Goal: Transaction & Acquisition: Download file/media

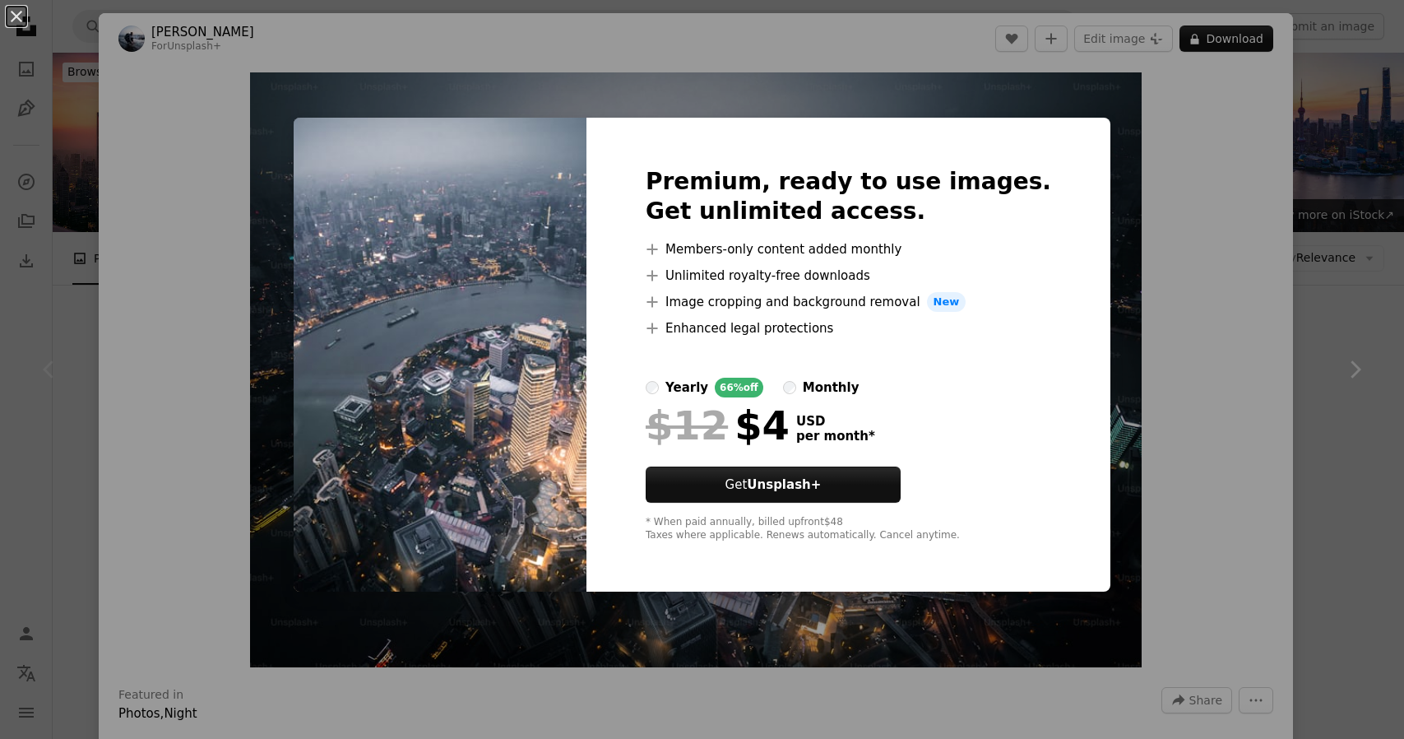
scroll to position [165, 0]
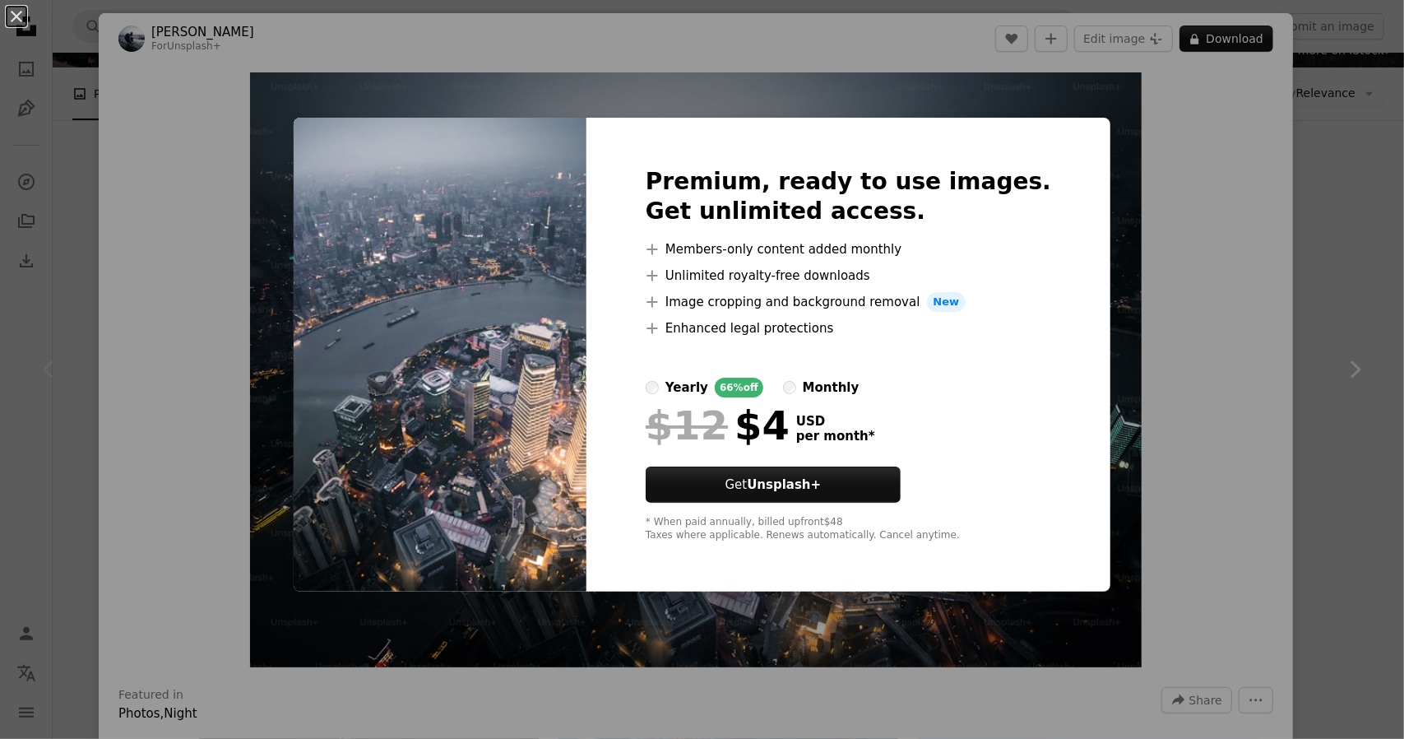
click at [1275, 289] on div "An X shape Premium, ready to use images. Get unlimited access. A plus sign Memb…" at bounding box center [702, 369] width 1404 height 739
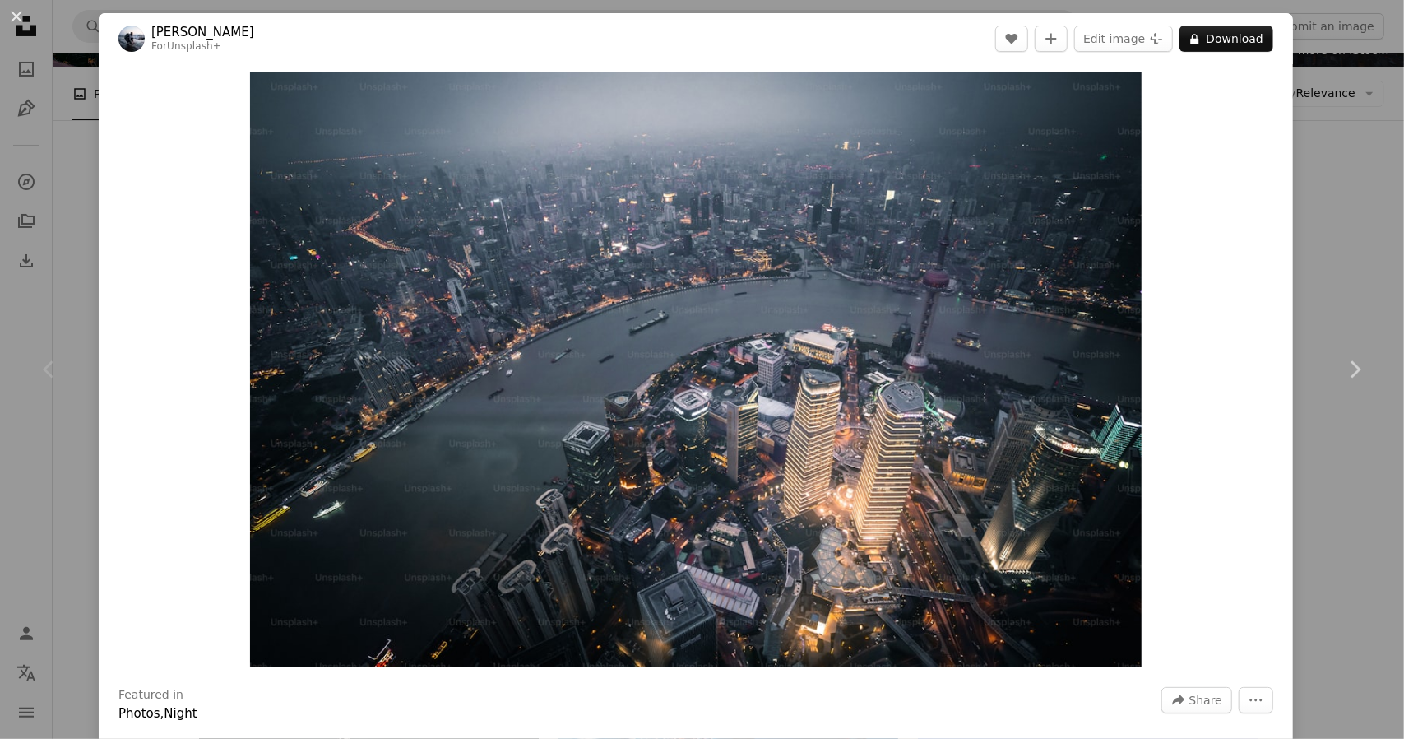
scroll to position [647, 0]
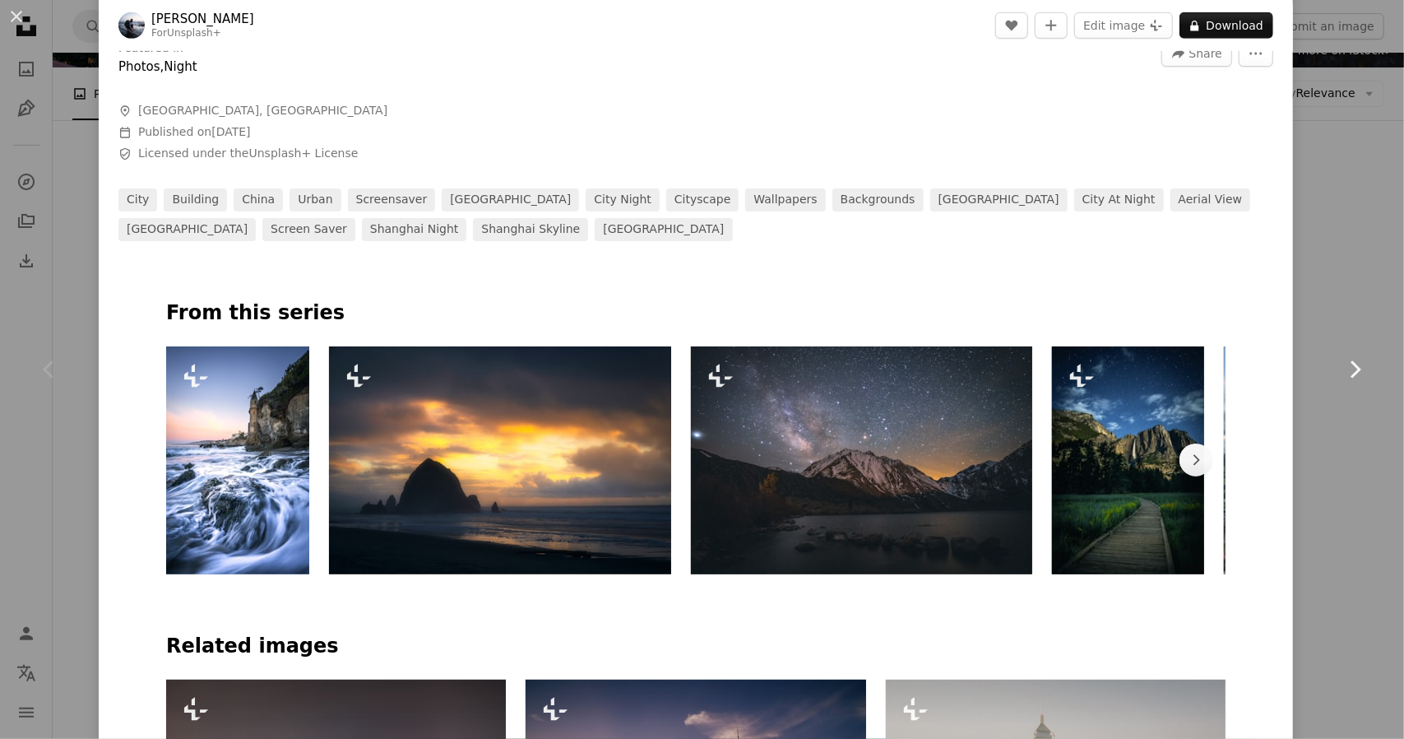
click at [1350, 348] on link "Chevron right" at bounding box center [1355, 369] width 99 height 158
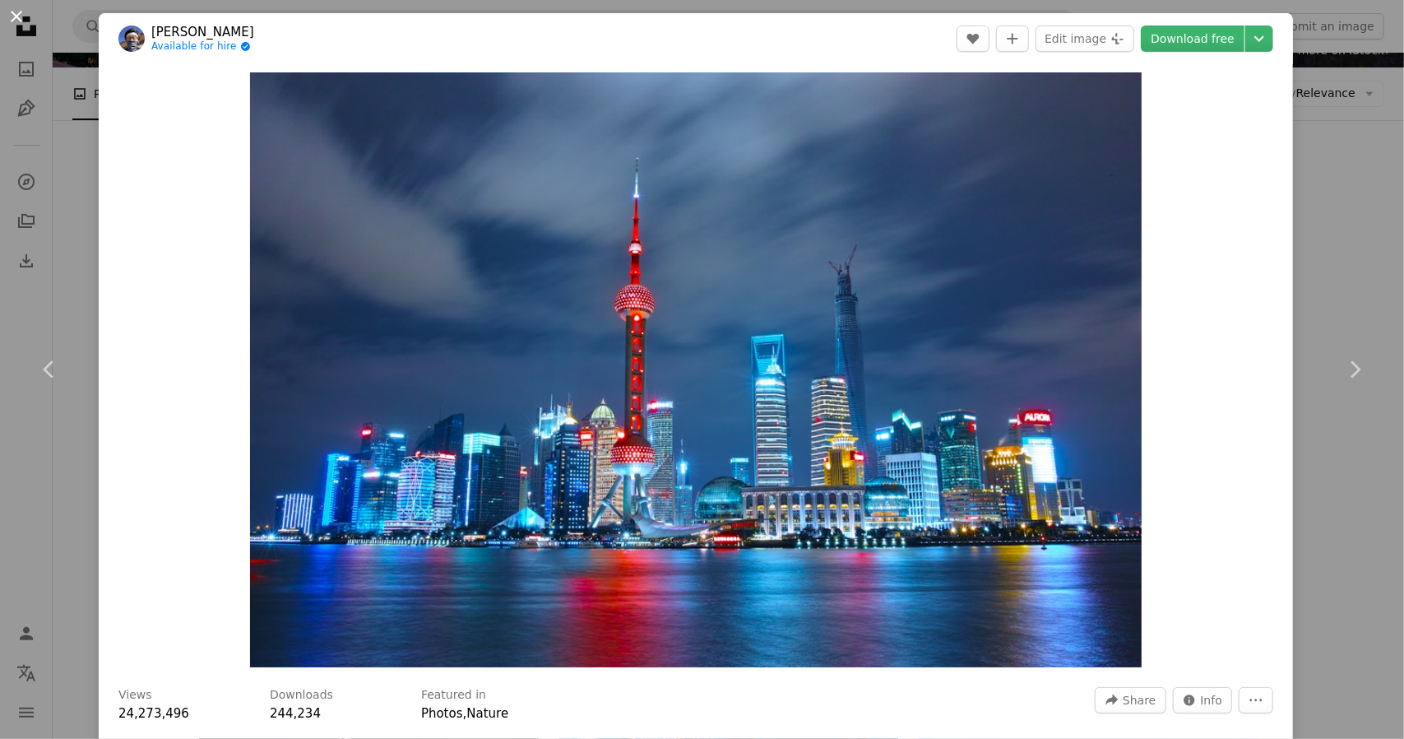
click at [8, 17] on button "An X shape" at bounding box center [17, 17] width 20 height 20
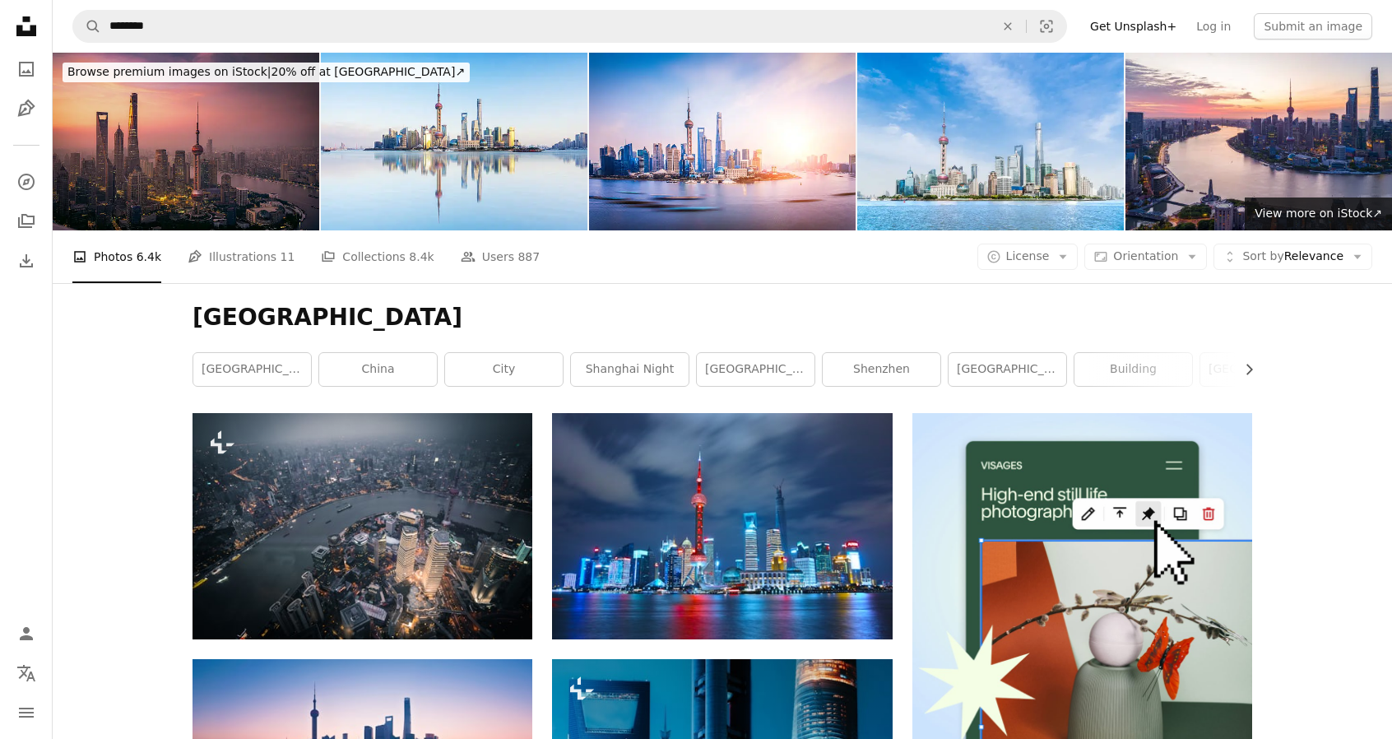
click at [228, 151] on img at bounding box center [186, 142] width 267 height 178
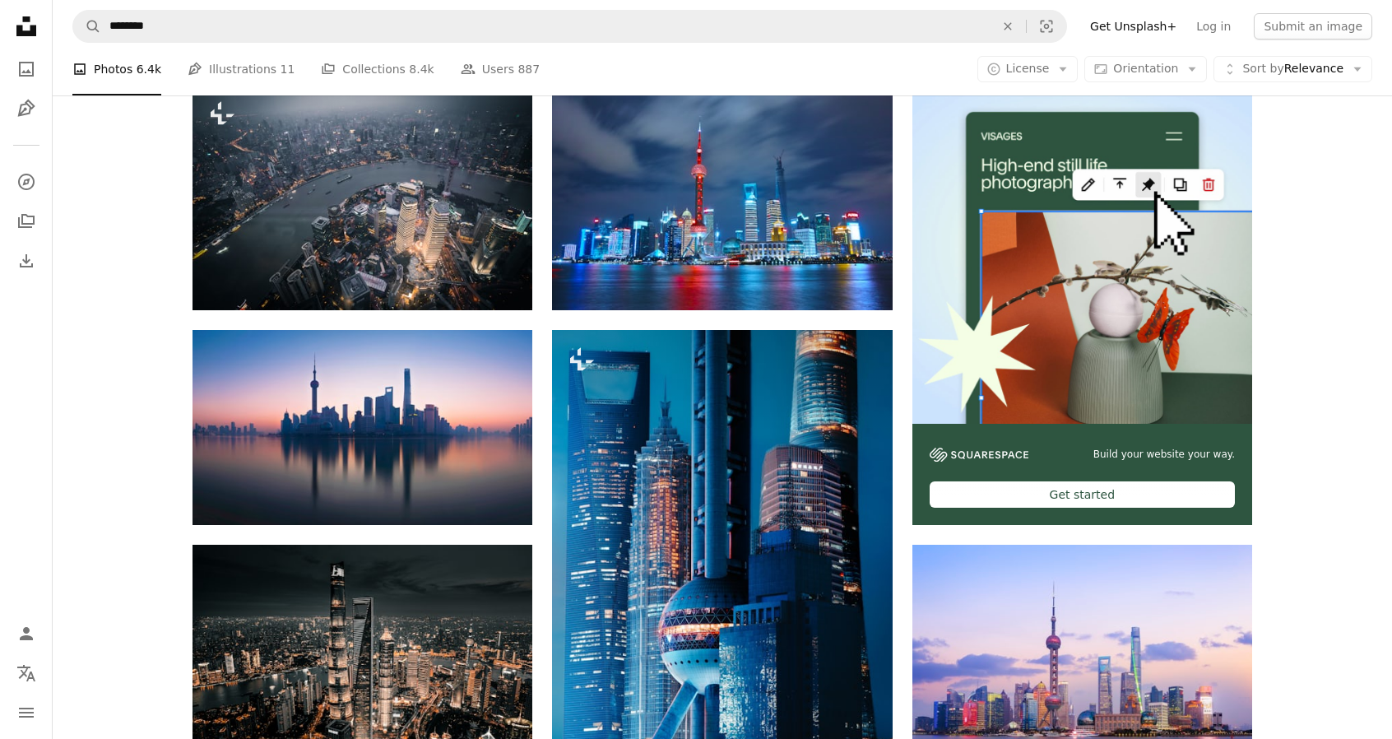
scroll to position [576, 0]
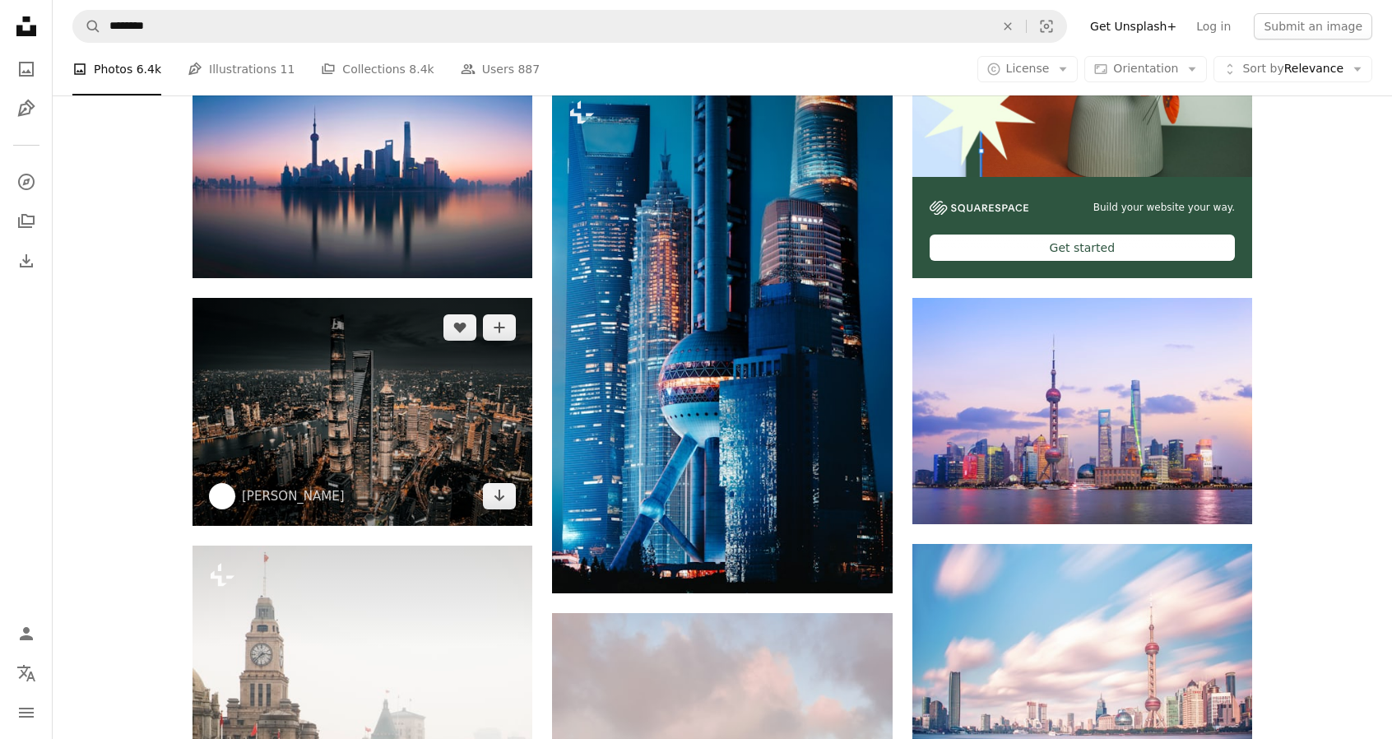
click at [358, 392] on img at bounding box center [363, 411] width 340 height 227
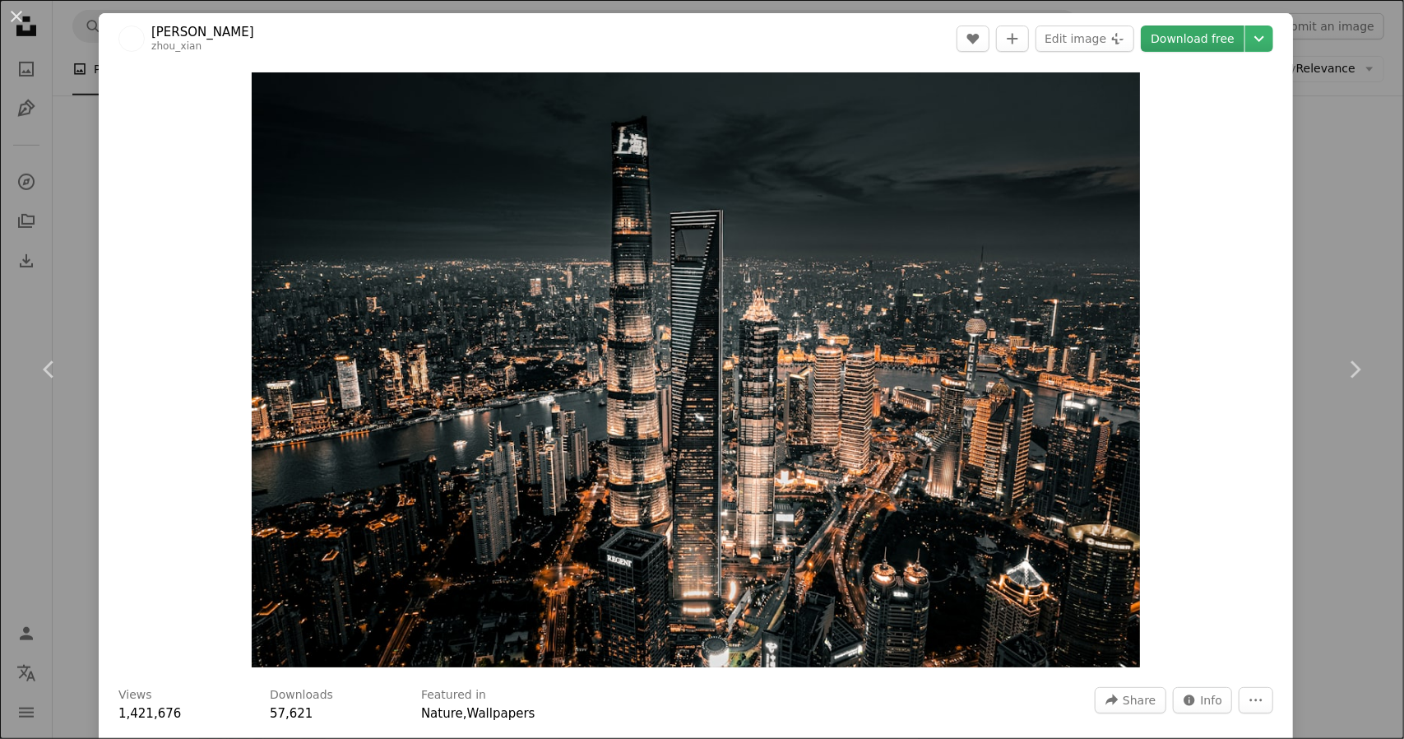
click at [1193, 42] on link "Download free" at bounding box center [1193, 39] width 104 height 26
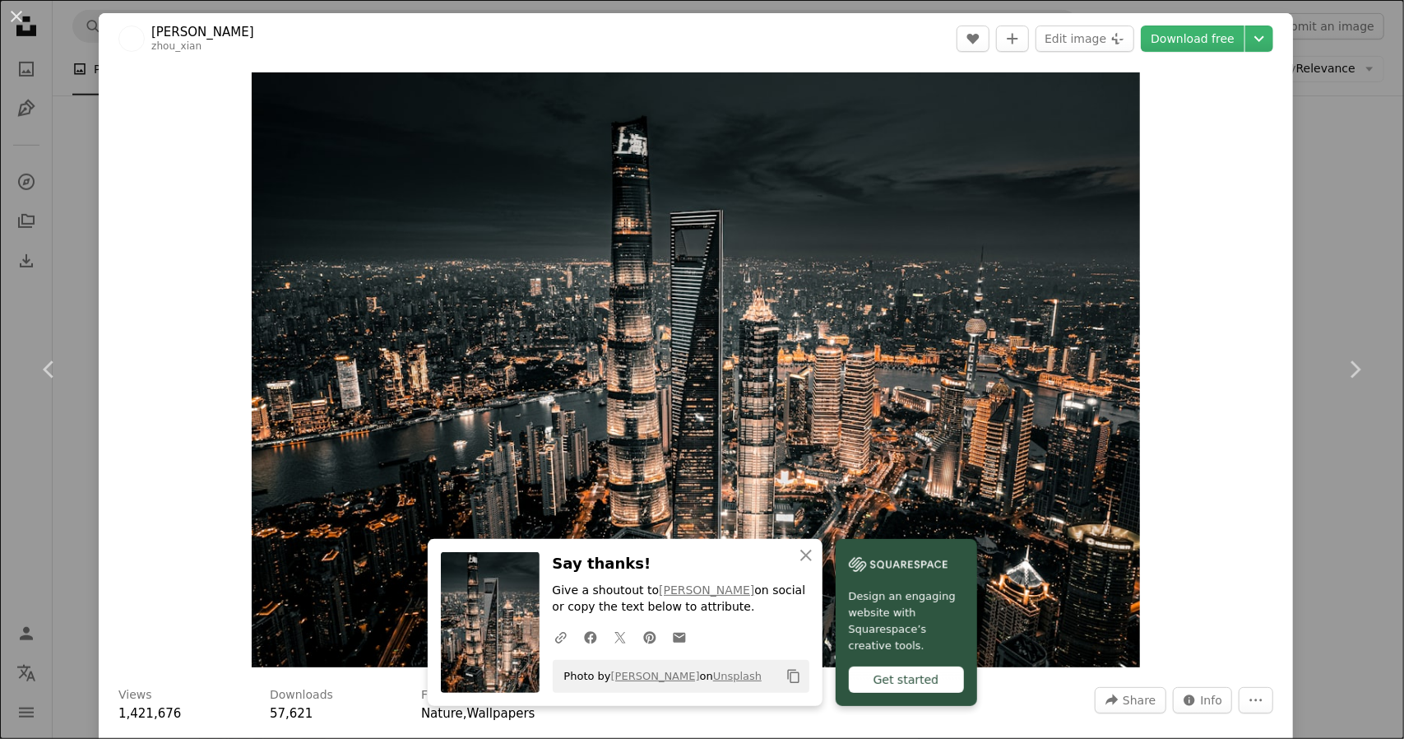
click at [1339, 258] on div "An X shape Chevron left Chevron right An X shape Close Say thanks! Give a shout…" at bounding box center [702, 369] width 1404 height 739
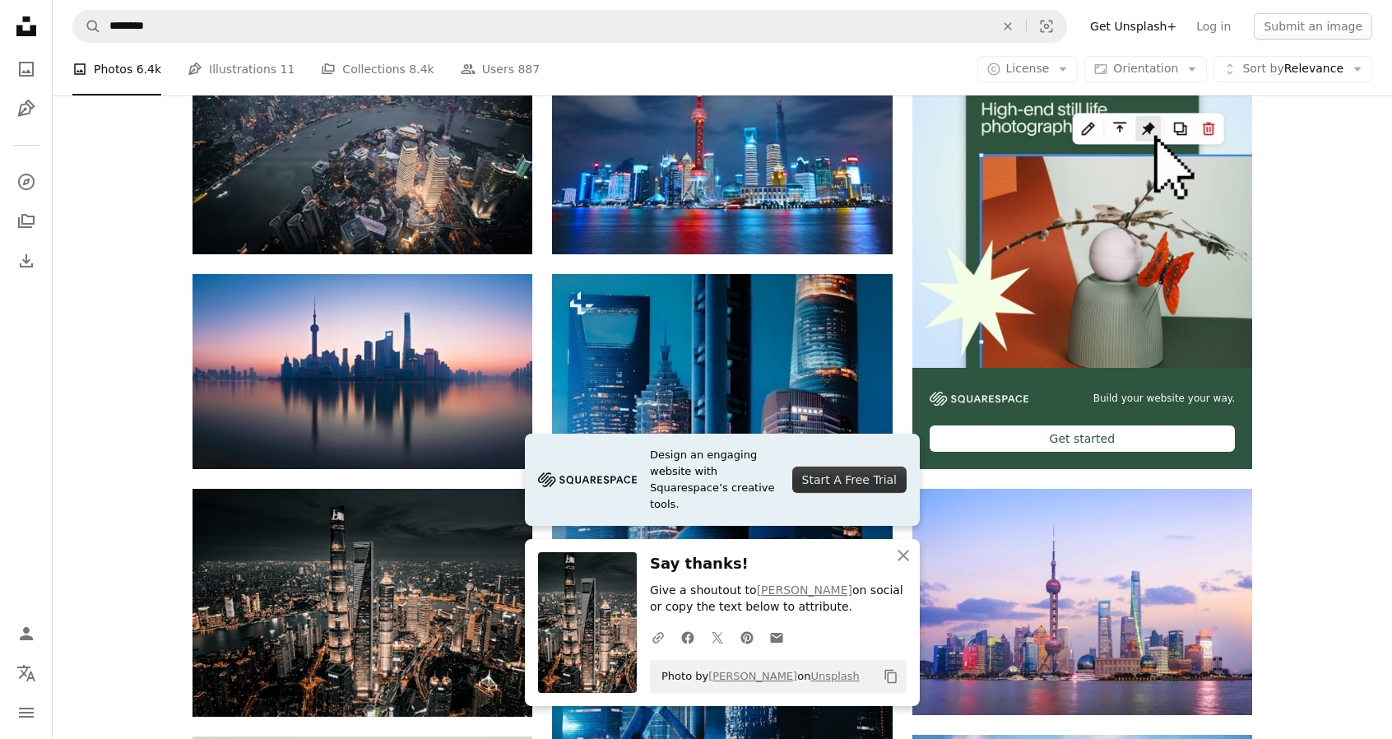
scroll to position [576, 0]
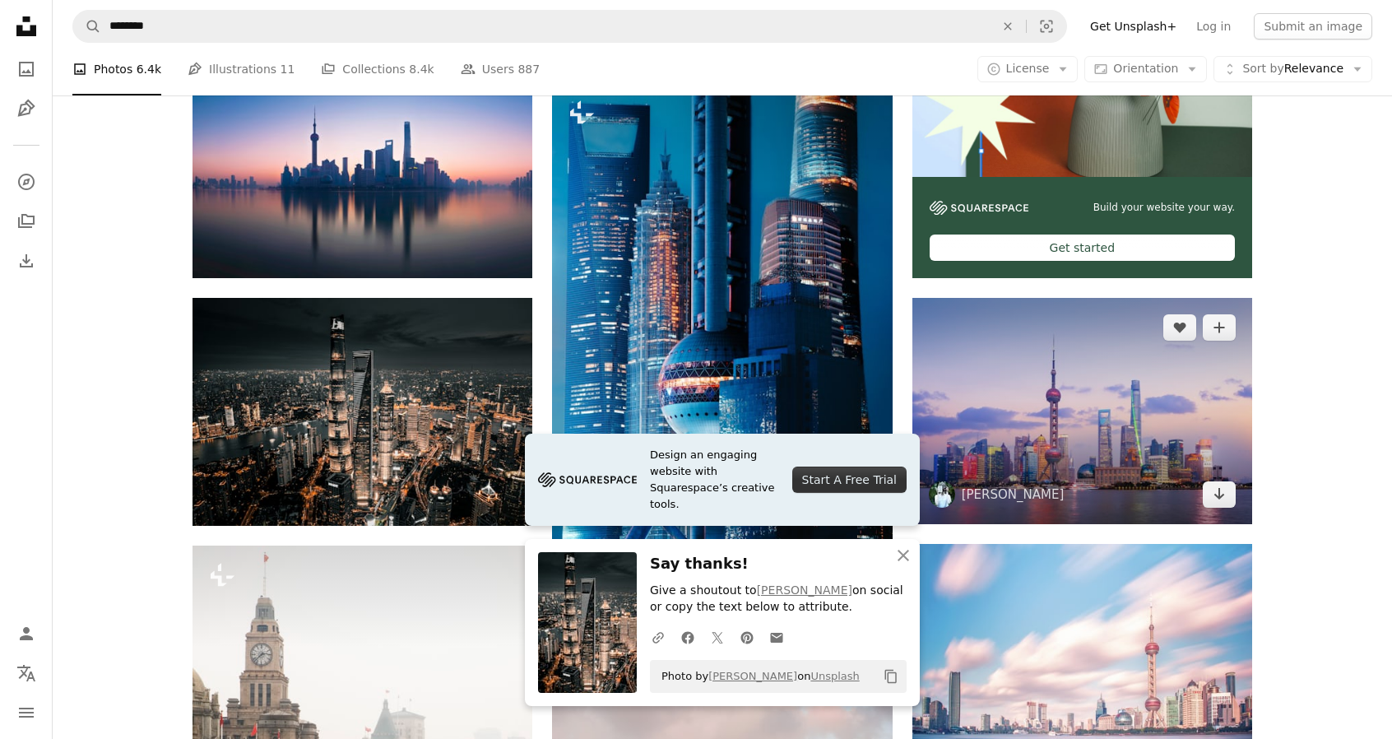
click at [1051, 422] on img at bounding box center [1082, 411] width 340 height 226
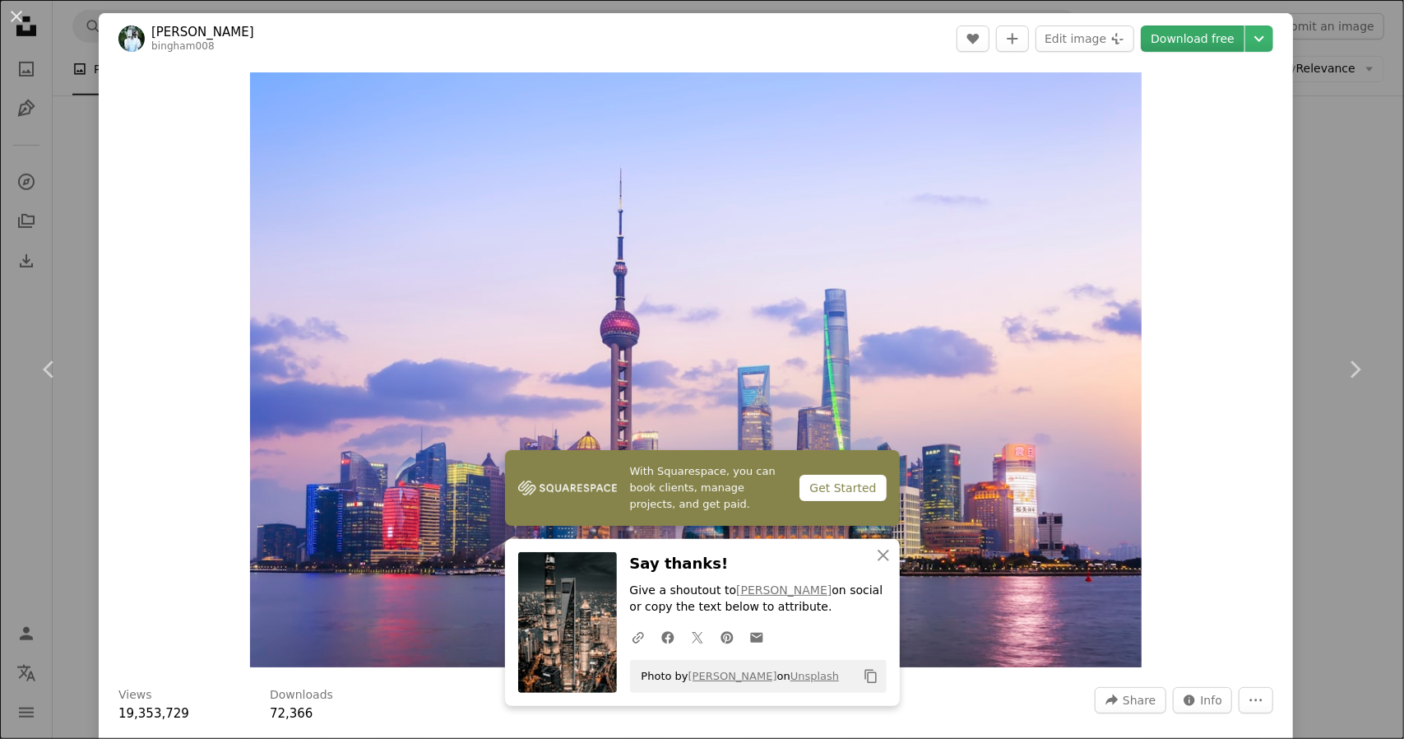
click at [1168, 44] on link "Download free" at bounding box center [1193, 39] width 104 height 26
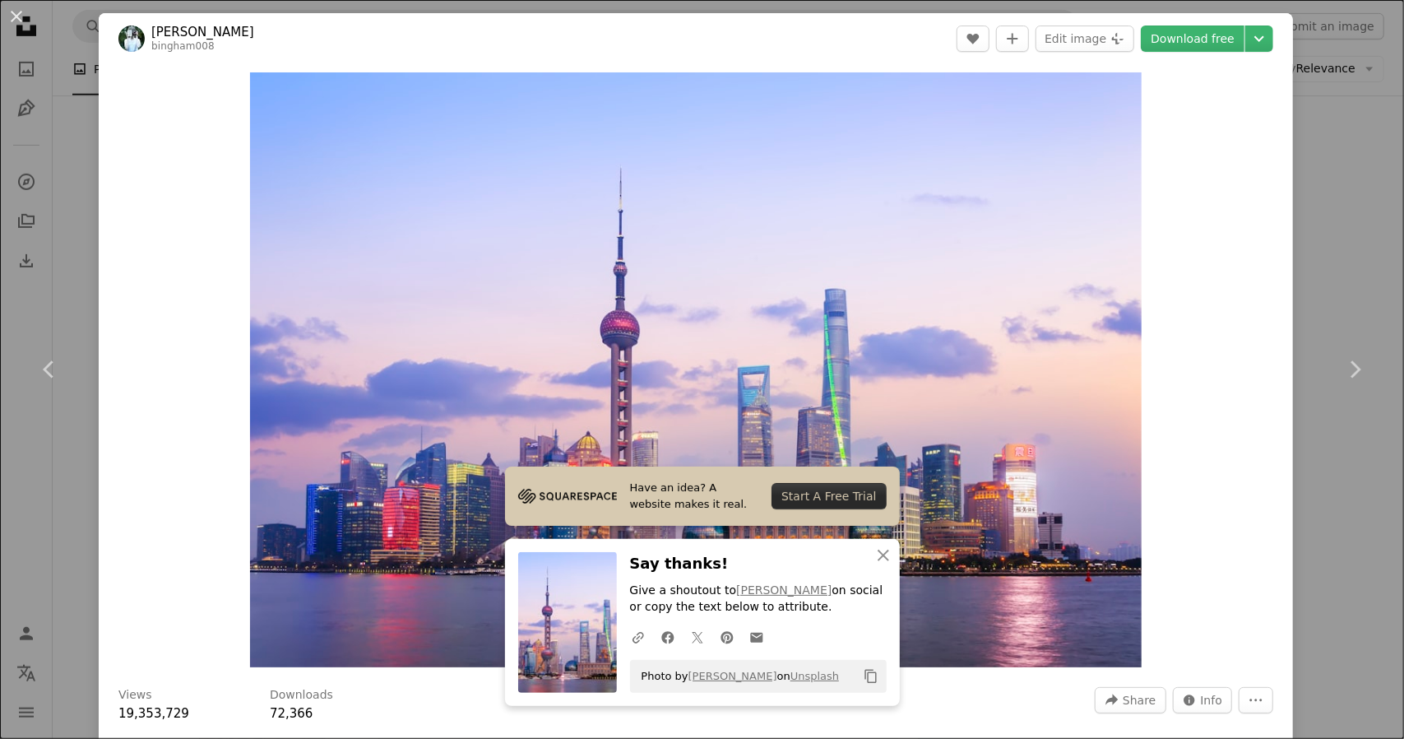
click at [1337, 119] on div "An X shape Chevron left Chevron right Have an idea? A website makes it real. St…" at bounding box center [702, 369] width 1404 height 739
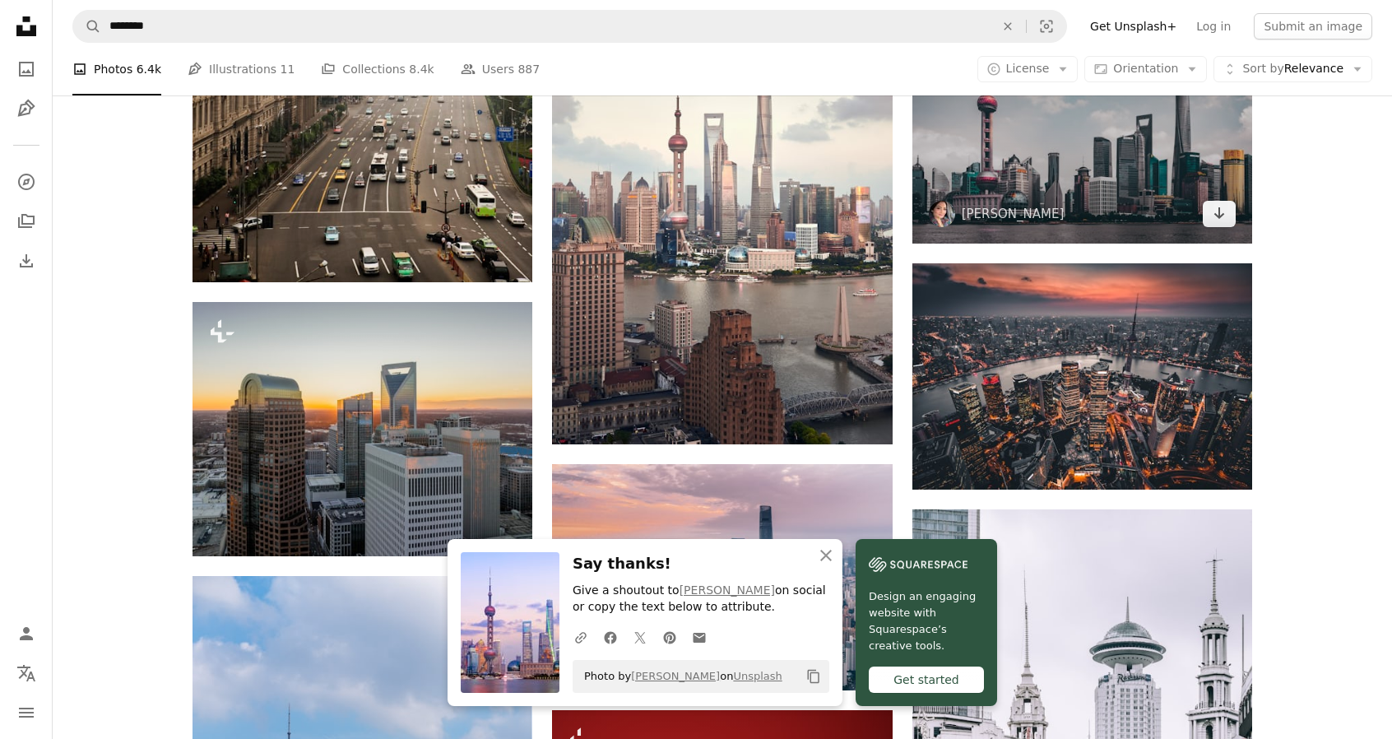
scroll to position [1399, 0]
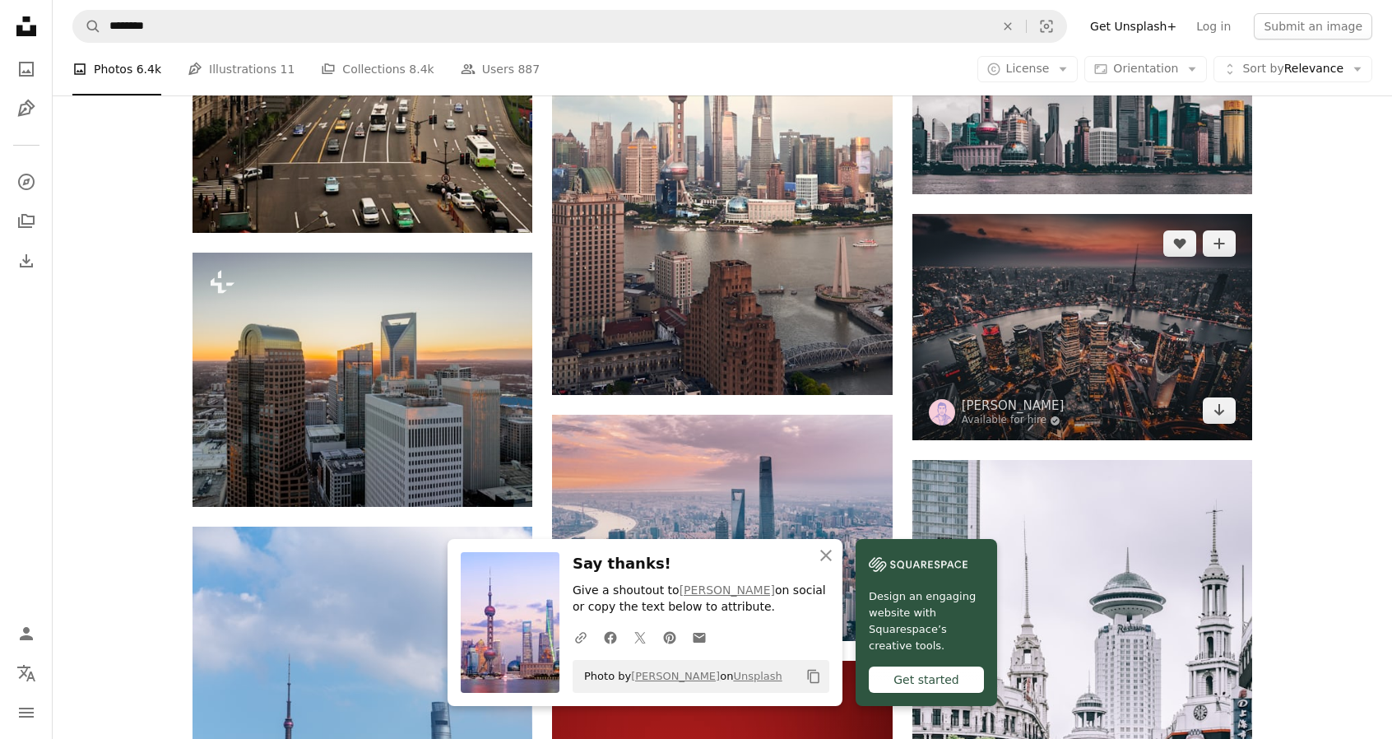
click at [1073, 285] on img at bounding box center [1082, 327] width 340 height 226
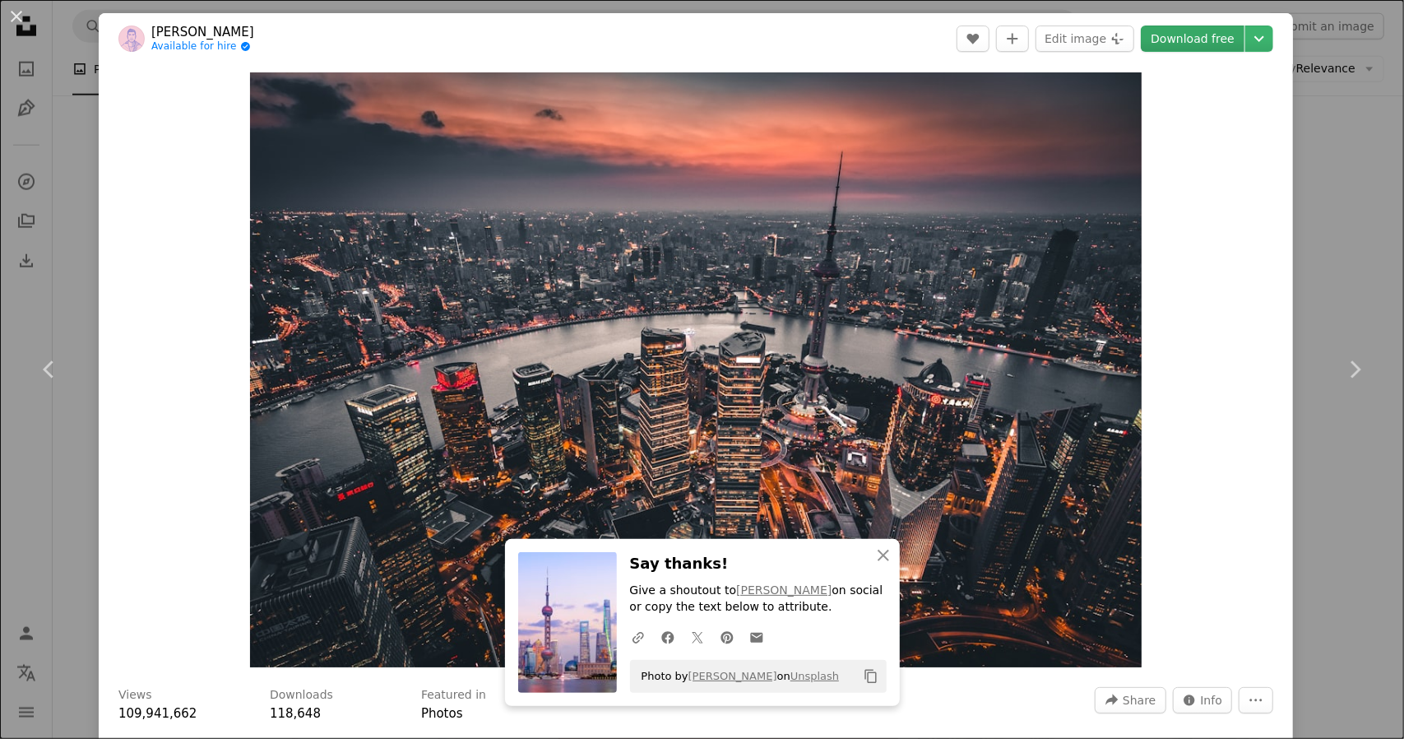
click at [1165, 37] on link "Download free" at bounding box center [1193, 39] width 104 height 26
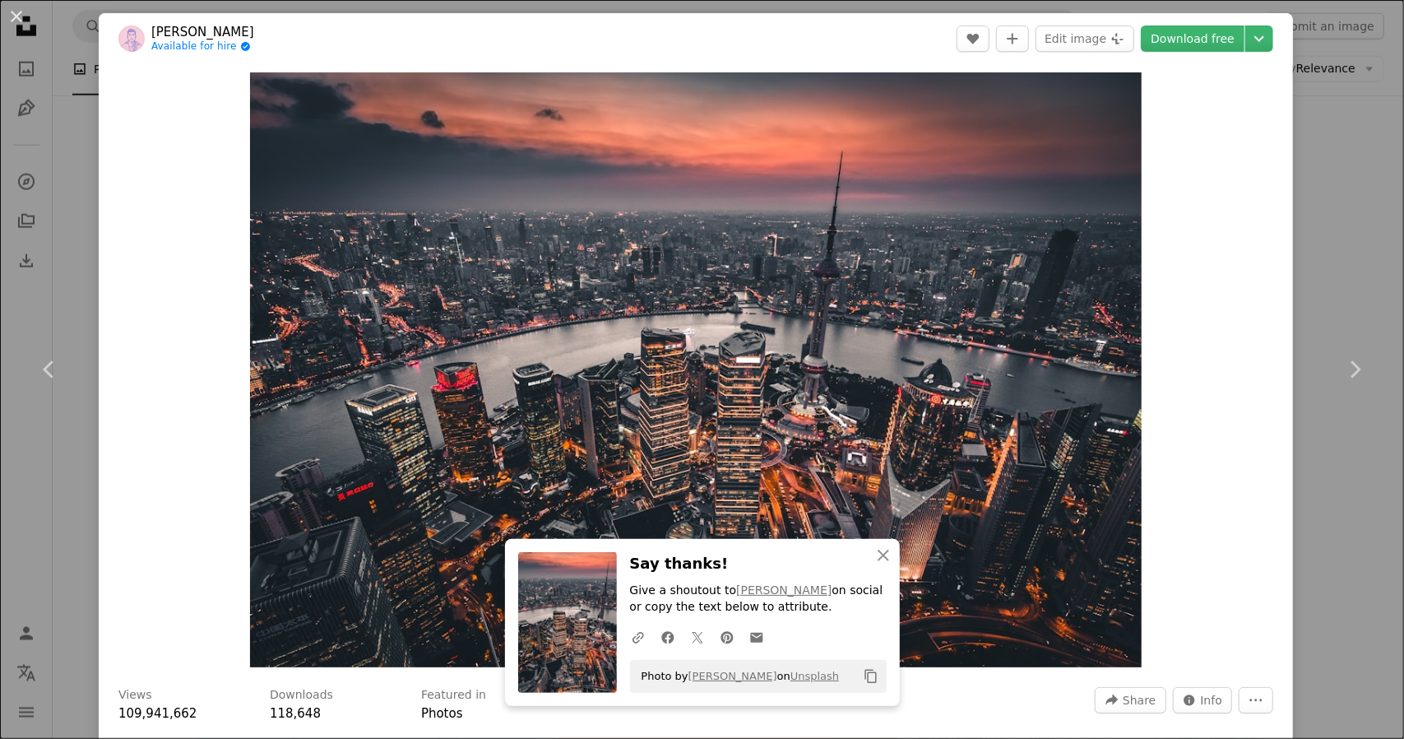
click at [1330, 188] on div "An X shape Chevron left Chevron right An X shape Close Say thanks! Give a shout…" at bounding box center [702, 369] width 1404 height 739
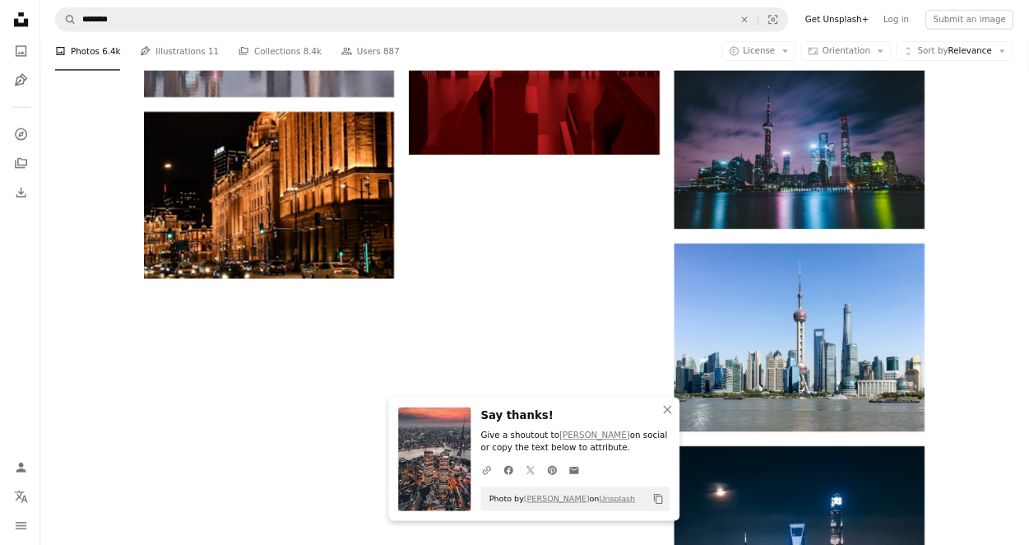
scroll to position [2131, 0]
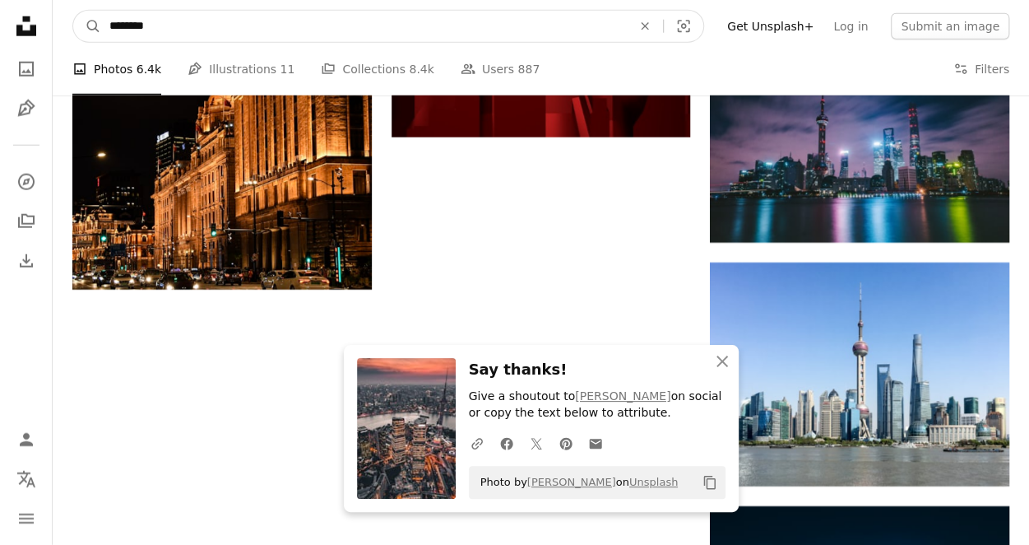
drag, startPoint x: 176, startPoint y: 21, endPoint x: 0, endPoint y: 38, distance: 176.8
type input "***"
click button "A magnifying glass" at bounding box center [87, 26] width 28 height 31
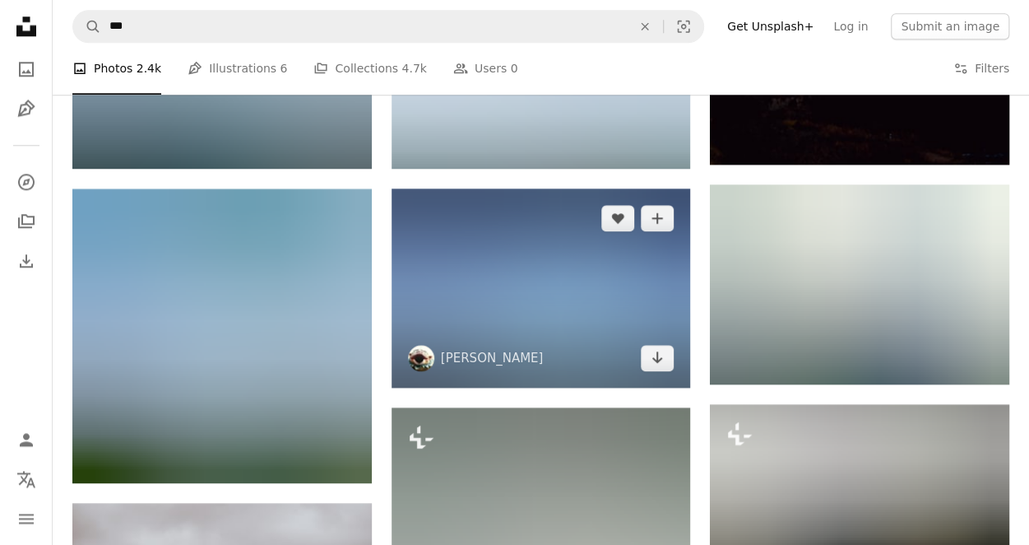
scroll to position [1234, 0]
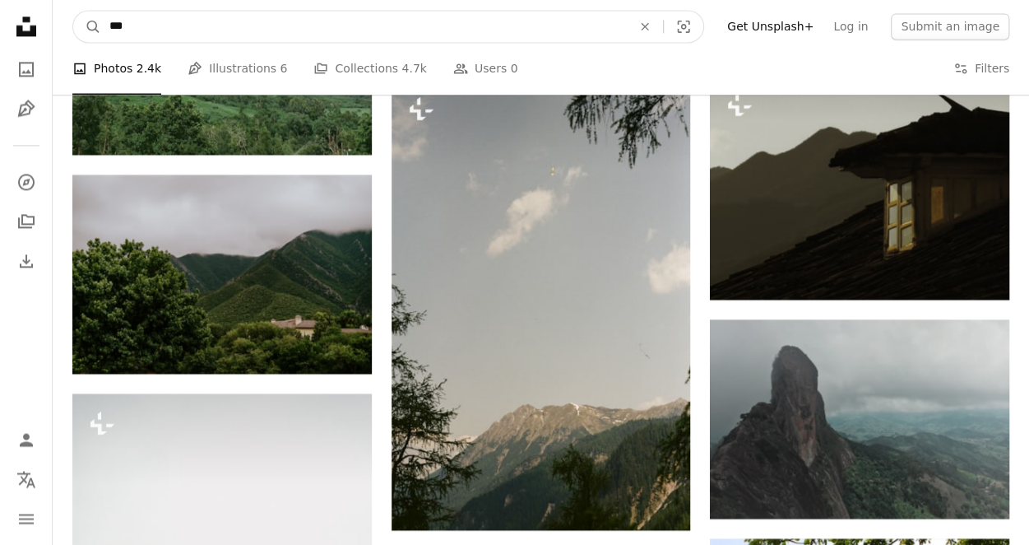
drag, startPoint x: 150, startPoint y: 16, endPoint x: 5, endPoint y: 20, distance: 144.8
click at [5, 20] on div "Unsplash logo Unsplash Home A photo Pen Tool A compass A stack of folders Downl…" at bounding box center [514, 350] width 1029 height 3169
type input "*******"
click button "A magnifying glass" at bounding box center [87, 26] width 28 height 31
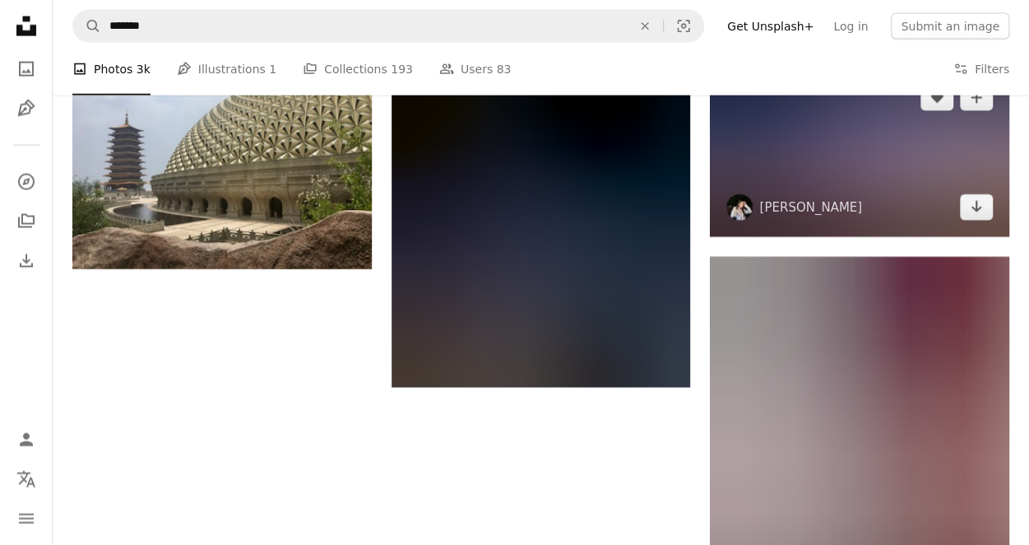
scroll to position [1810, 0]
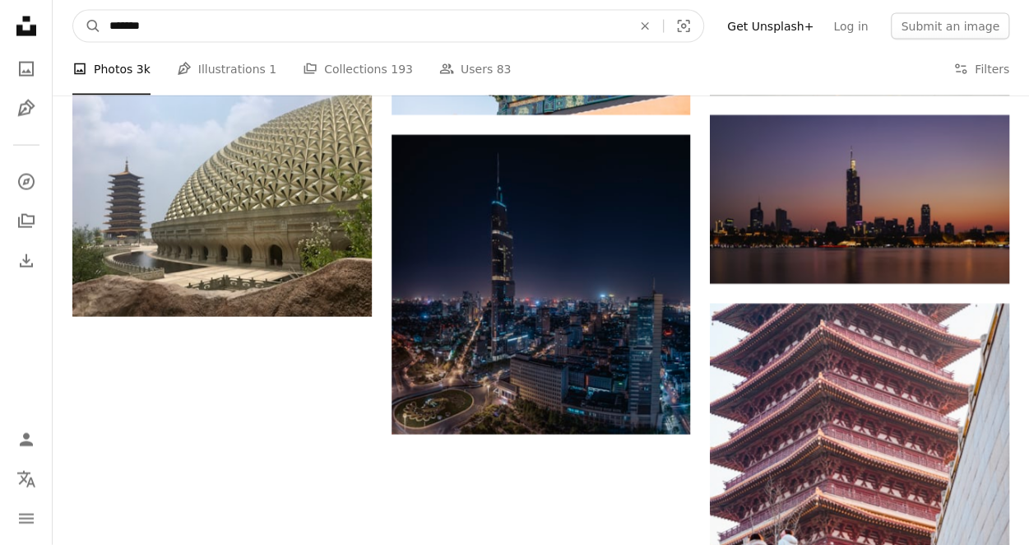
drag, startPoint x: 178, startPoint y: 25, endPoint x: 0, endPoint y: 12, distance: 178.1
type input "*******"
click button "A magnifying glass" at bounding box center [87, 26] width 28 height 31
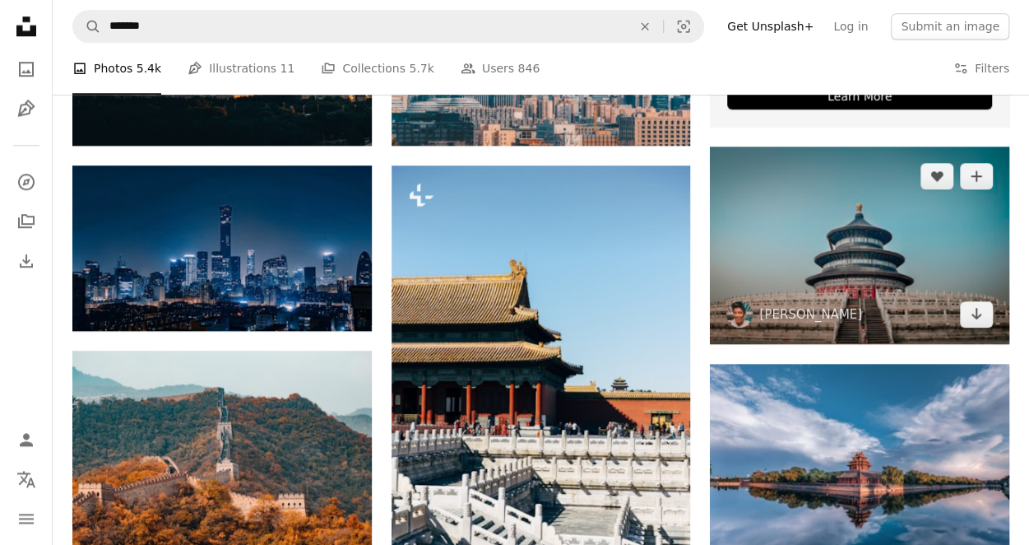
scroll to position [740, 0]
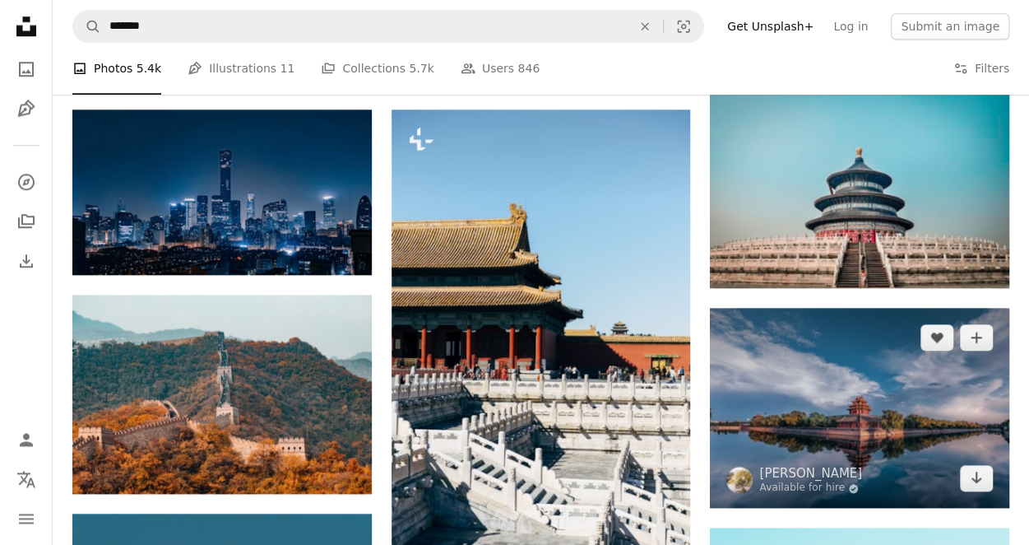
click at [831, 389] on img at bounding box center [859, 408] width 299 height 200
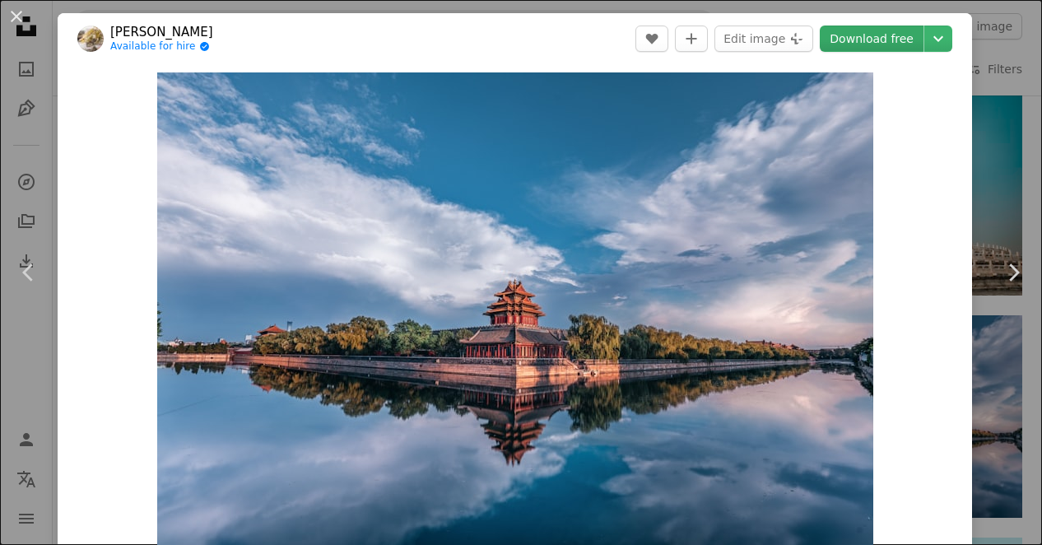
click at [838, 33] on link "Download free" at bounding box center [871, 39] width 104 height 26
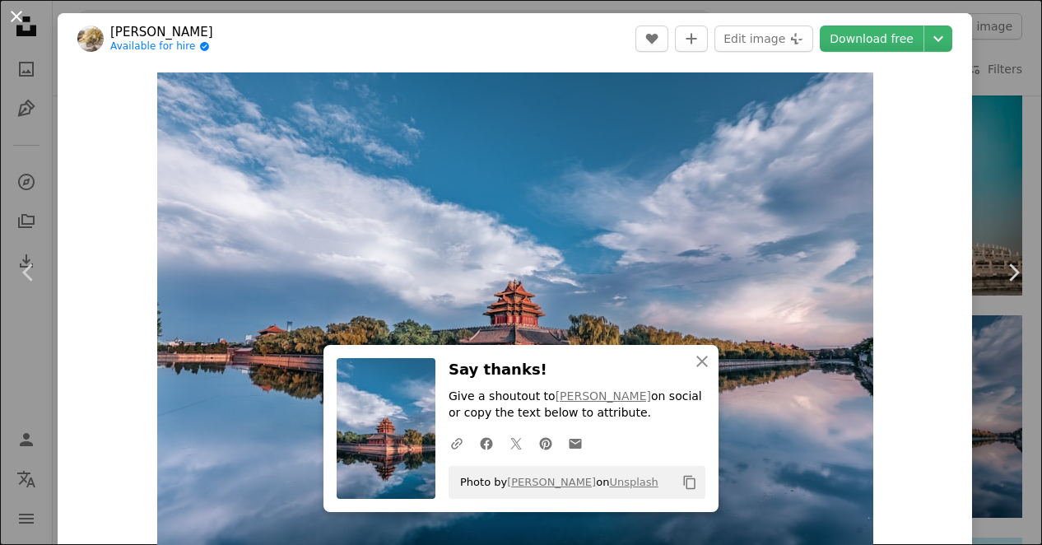
click at [13, 17] on button "An X shape" at bounding box center [17, 17] width 20 height 20
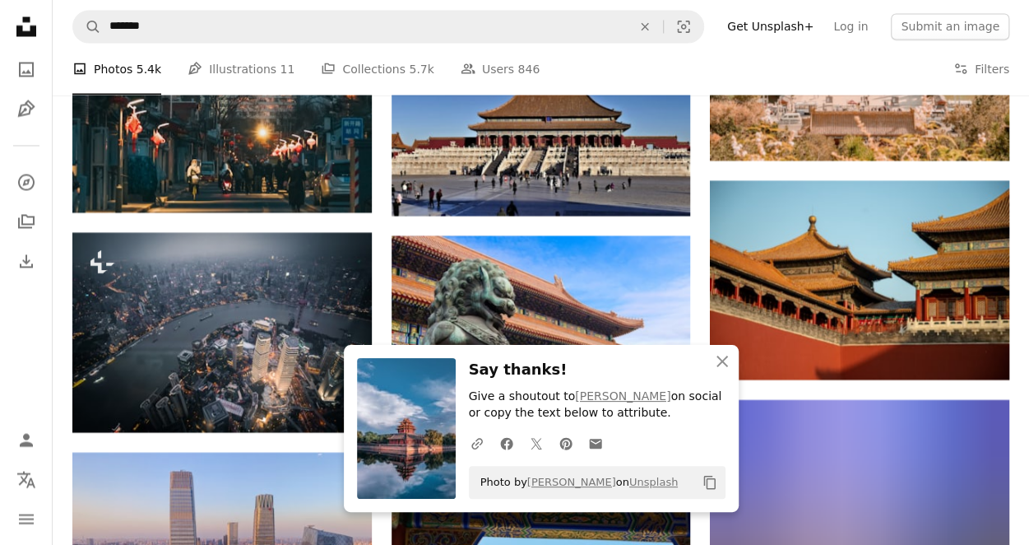
scroll to position [1563, 0]
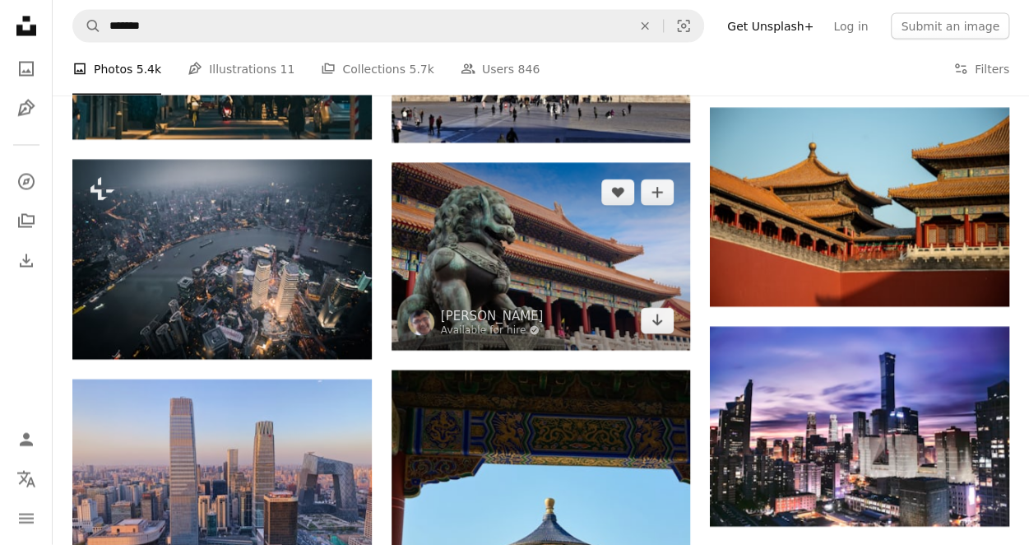
click at [464, 244] on img at bounding box center [541, 257] width 299 height 188
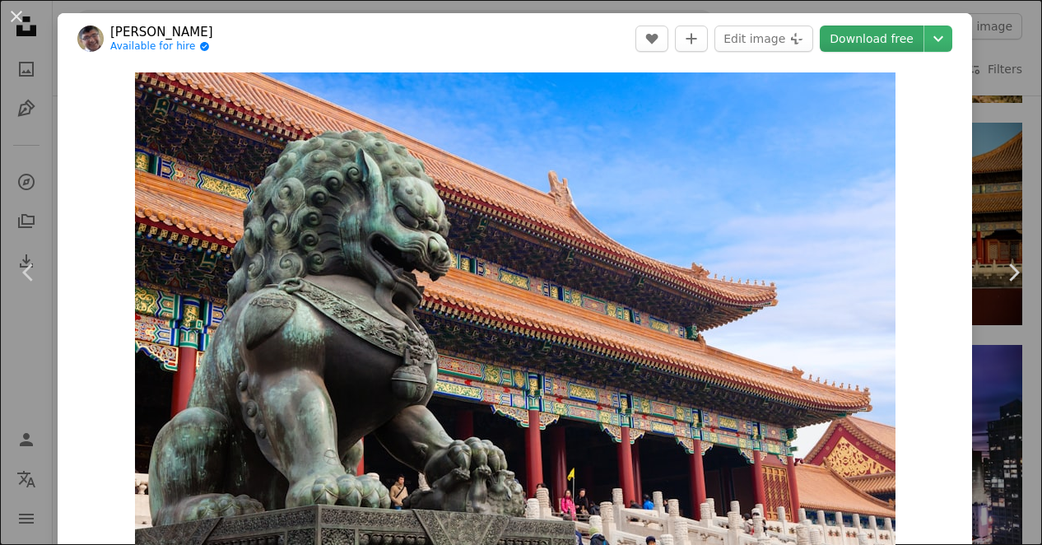
click at [854, 38] on link "Download free" at bounding box center [871, 39] width 104 height 26
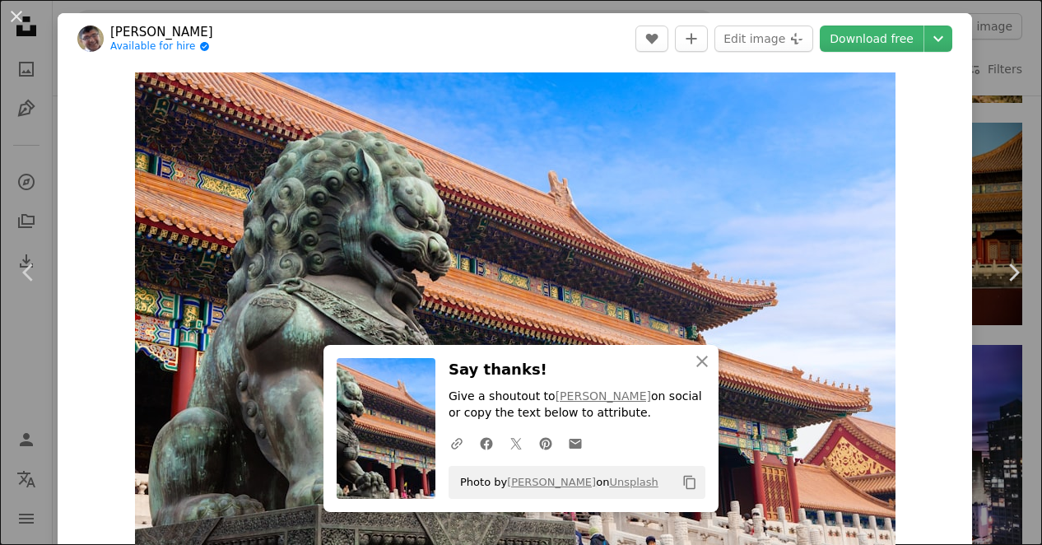
drag, startPoint x: 12, startPoint y: 16, endPoint x: 149, endPoint y: 96, distance: 158.9
click at [12, 16] on button "An X shape" at bounding box center [17, 17] width 20 height 20
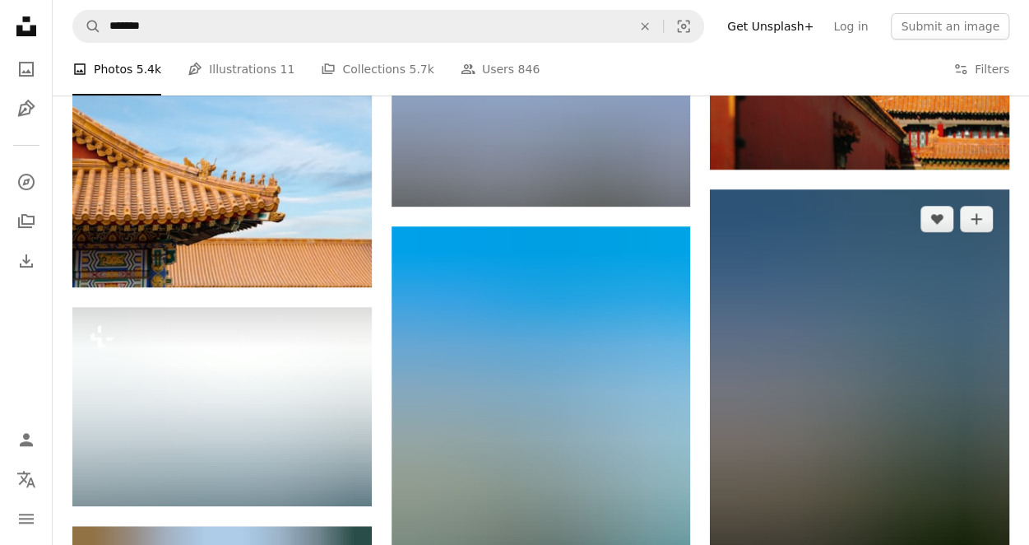
scroll to position [3455, 0]
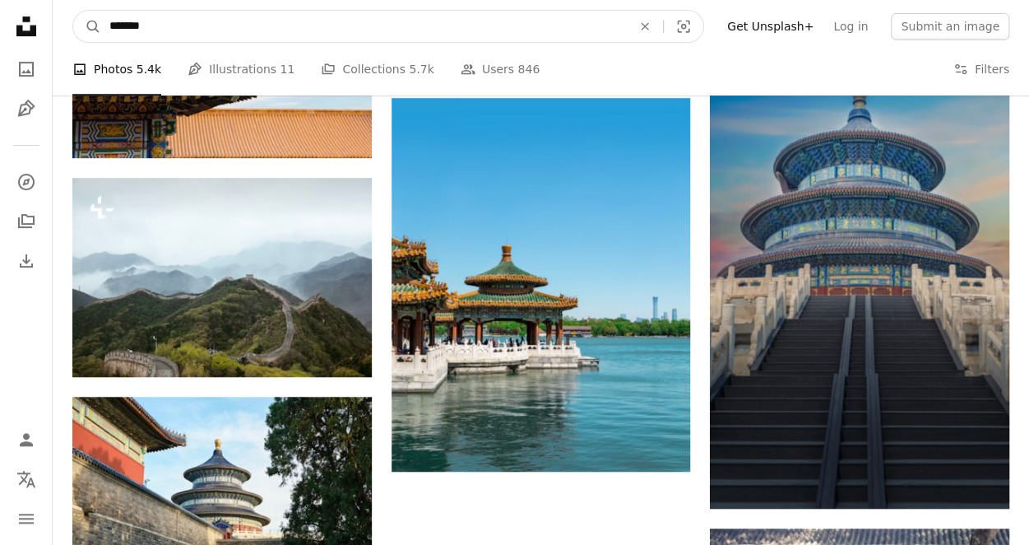
drag, startPoint x: 161, startPoint y: 30, endPoint x: 21, endPoint y: 17, distance: 140.4
type input "**"
click button "A magnifying glass" at bounding box center [87, 26] width 28 height 31
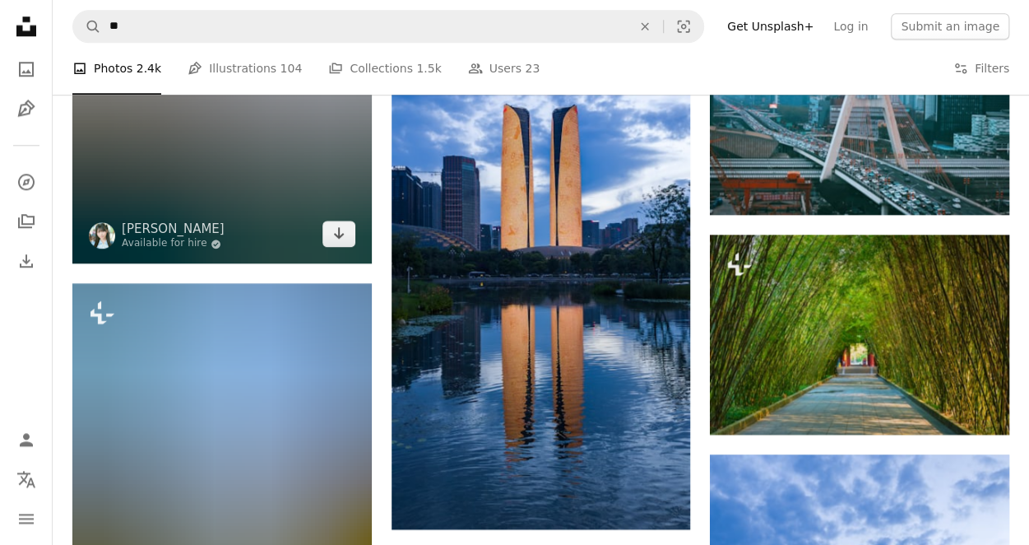
scroll to position [823, 0]
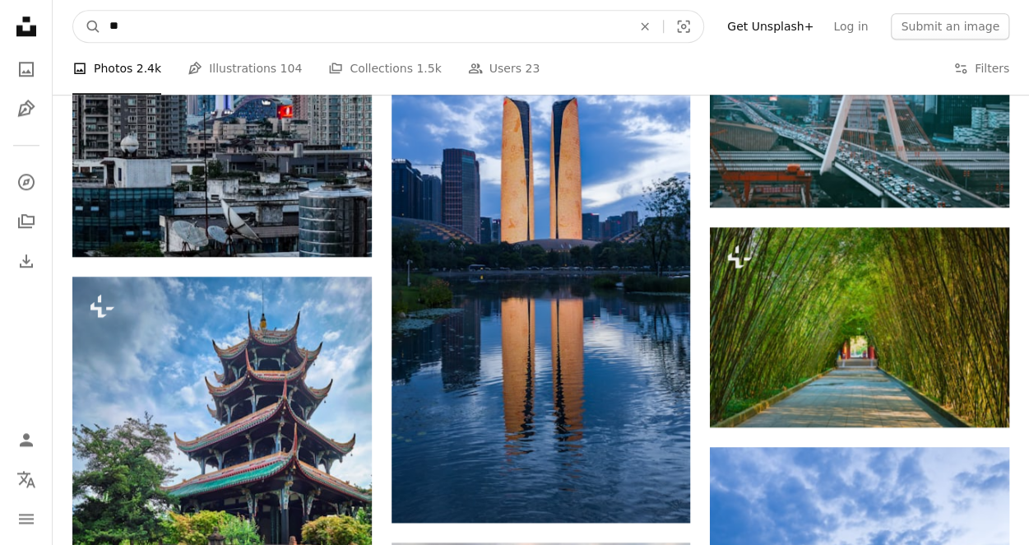
type input "*******"
click button "A magnifying glass" at bounding box center [87, 26] width 28 height 31
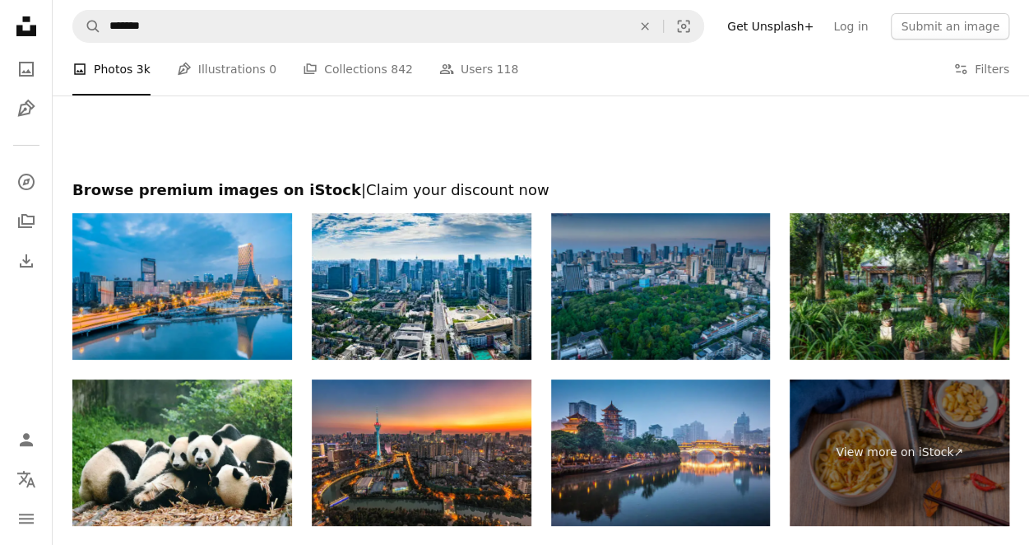
scroll to position [2962, 0]
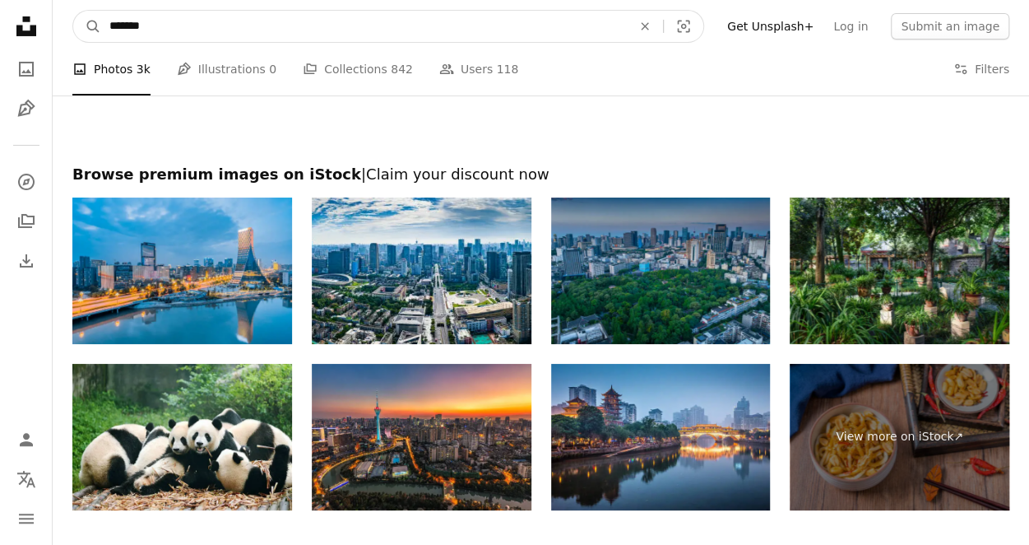
drag, startPoint x: 118, startPoint y: 31, endPoint x: -3, endPoint y: 26, distance: 121.9
type input "*********"
click button "A magnifying glass" at bounding box center [87, 26] width 28 height 31
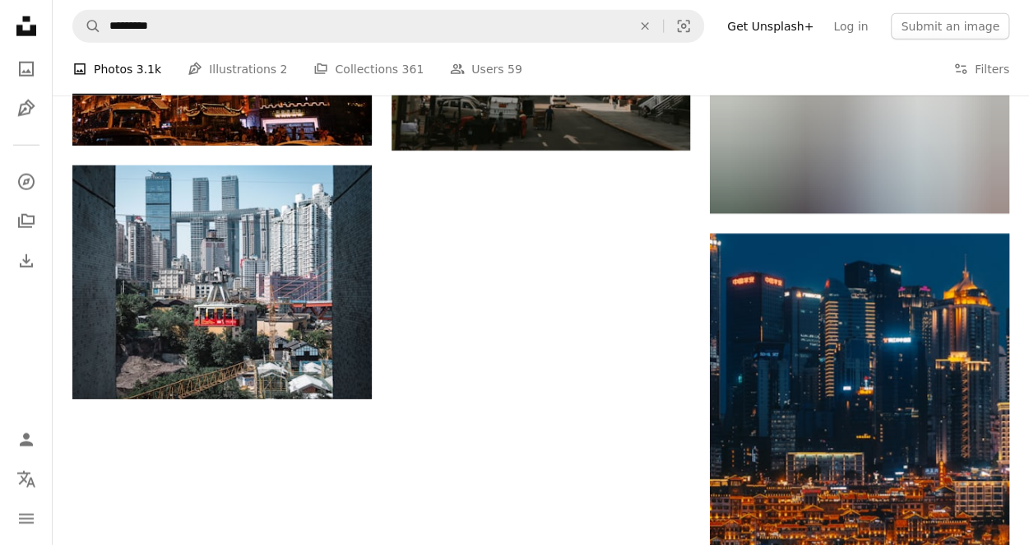
scroll to position [2057, 0]
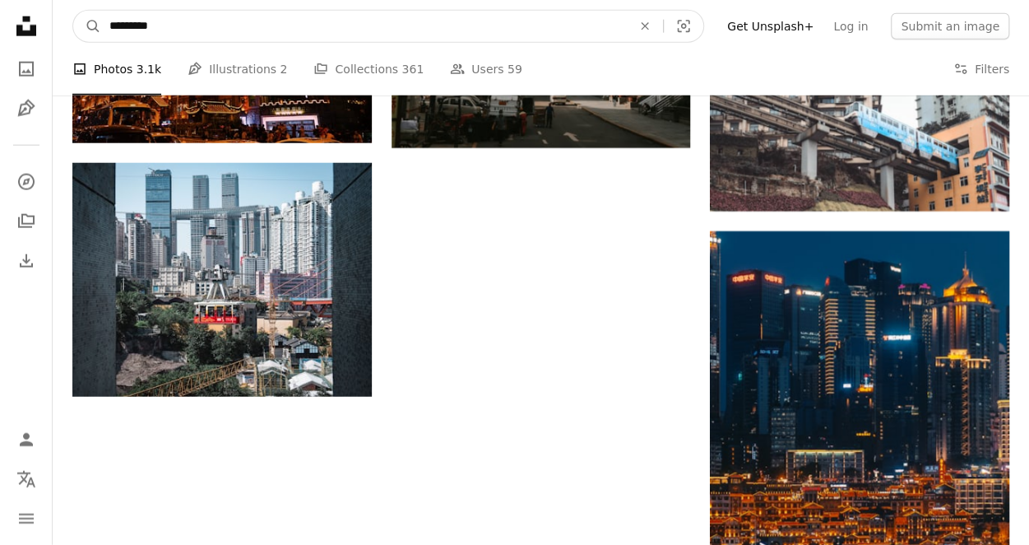
drag, startPoint x: 176, startPoint y: 30, endPoint x: -3, endPoint y: 46, distance: 180.1
type input "**********"
click button "A magnifying glass" at bounding box center [87, 26] width 28 height 31
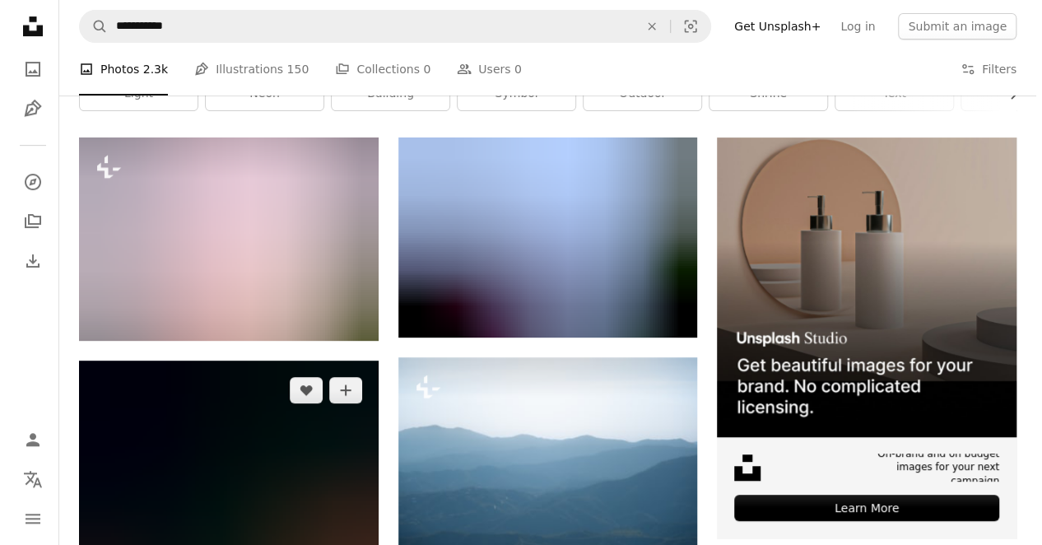
scroll to position [247, 0]
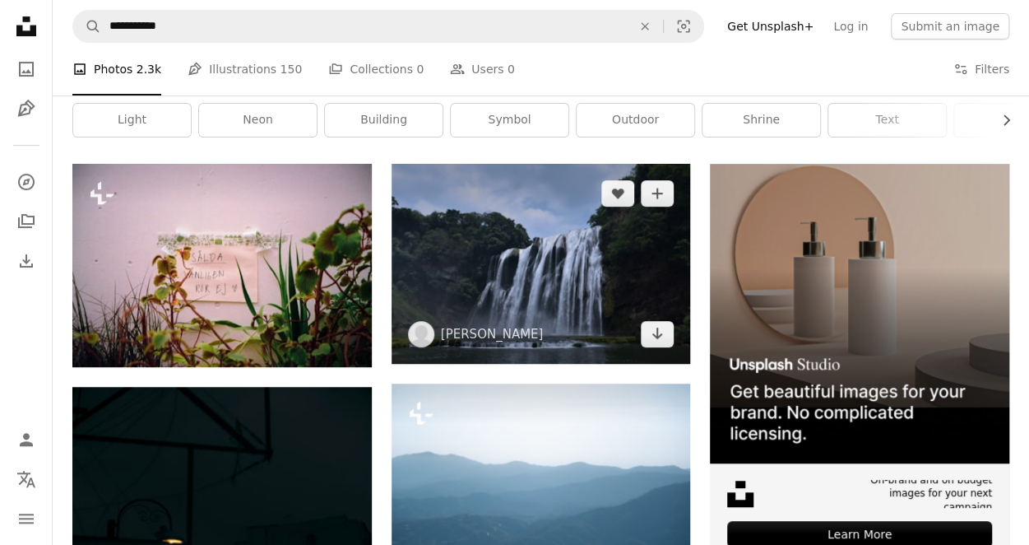
click at [480, 233] on img at bounding box center [541, 264] width 299 height 200
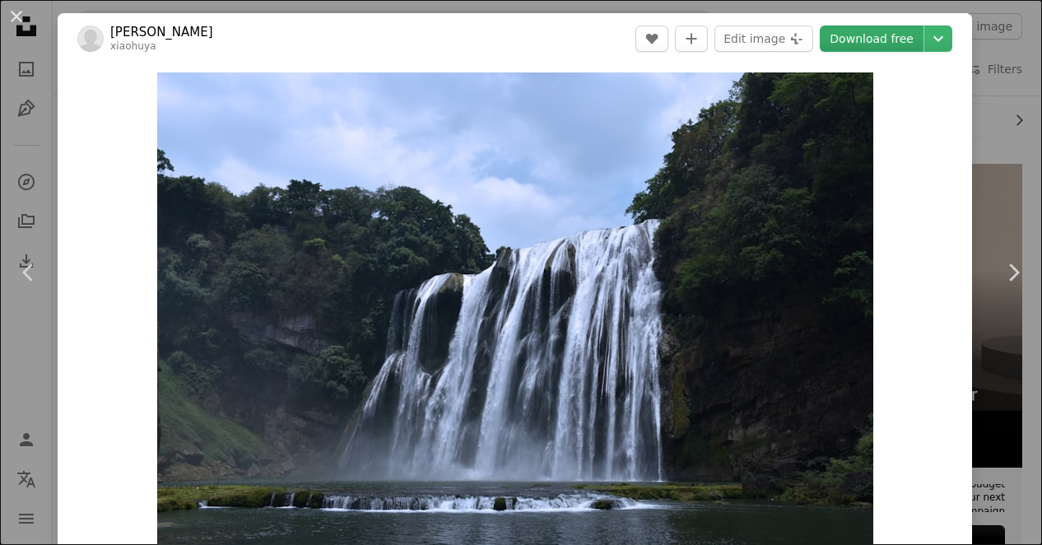
click at [860, 39] on link "Download free" at bounding box center [871, 39] width 104 height 26
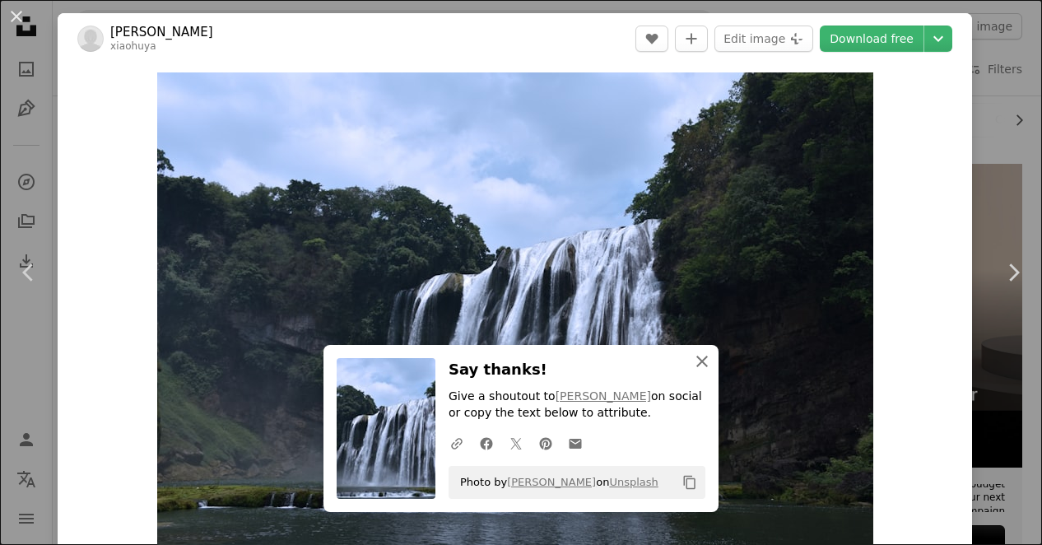
click at [699, 360] on icon "An X shape" at bounding box center [702, 361] width 20 height 20
